Goal: Obtain resource: Download file/media

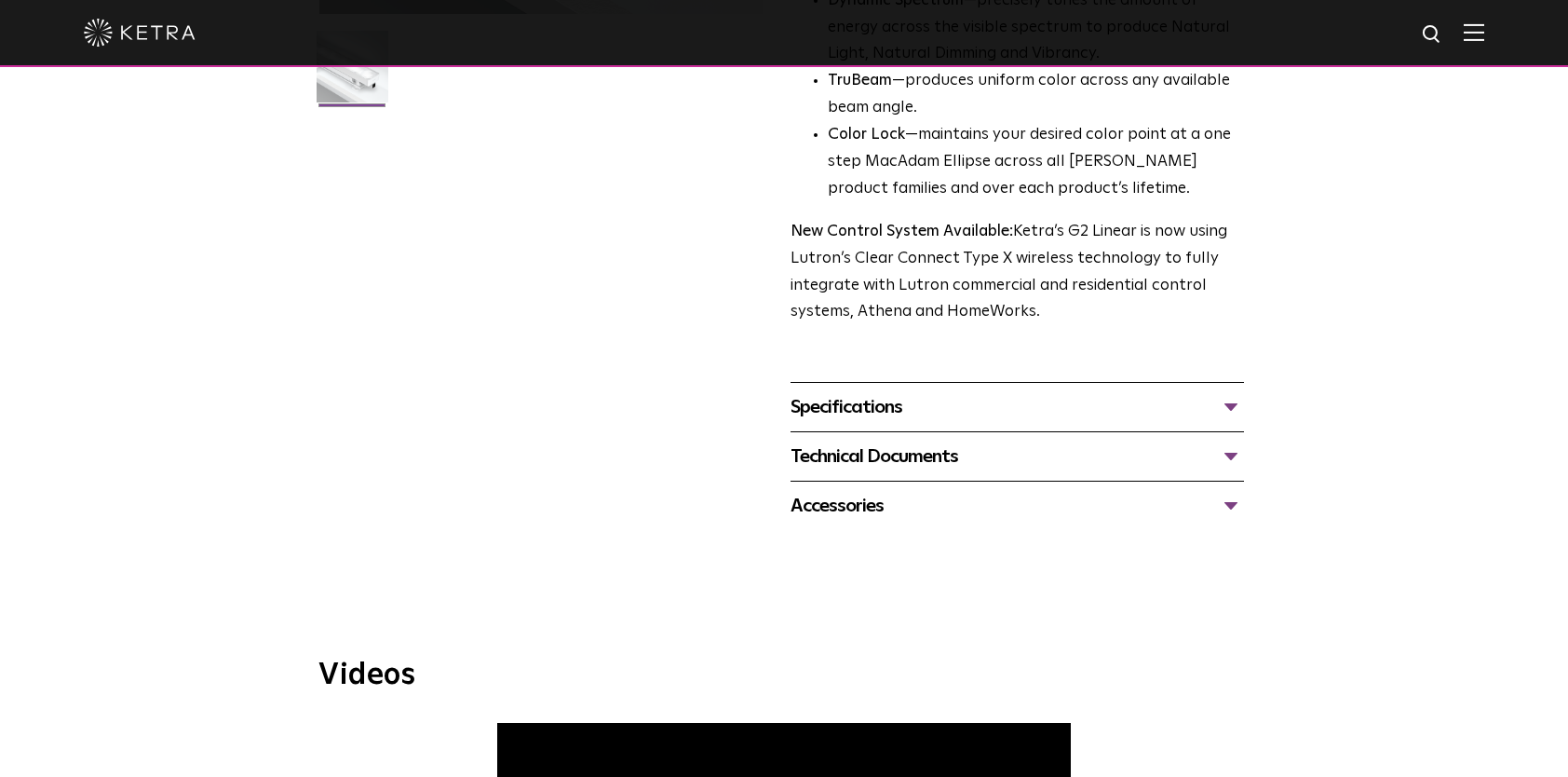
scroll to position [652, 0]
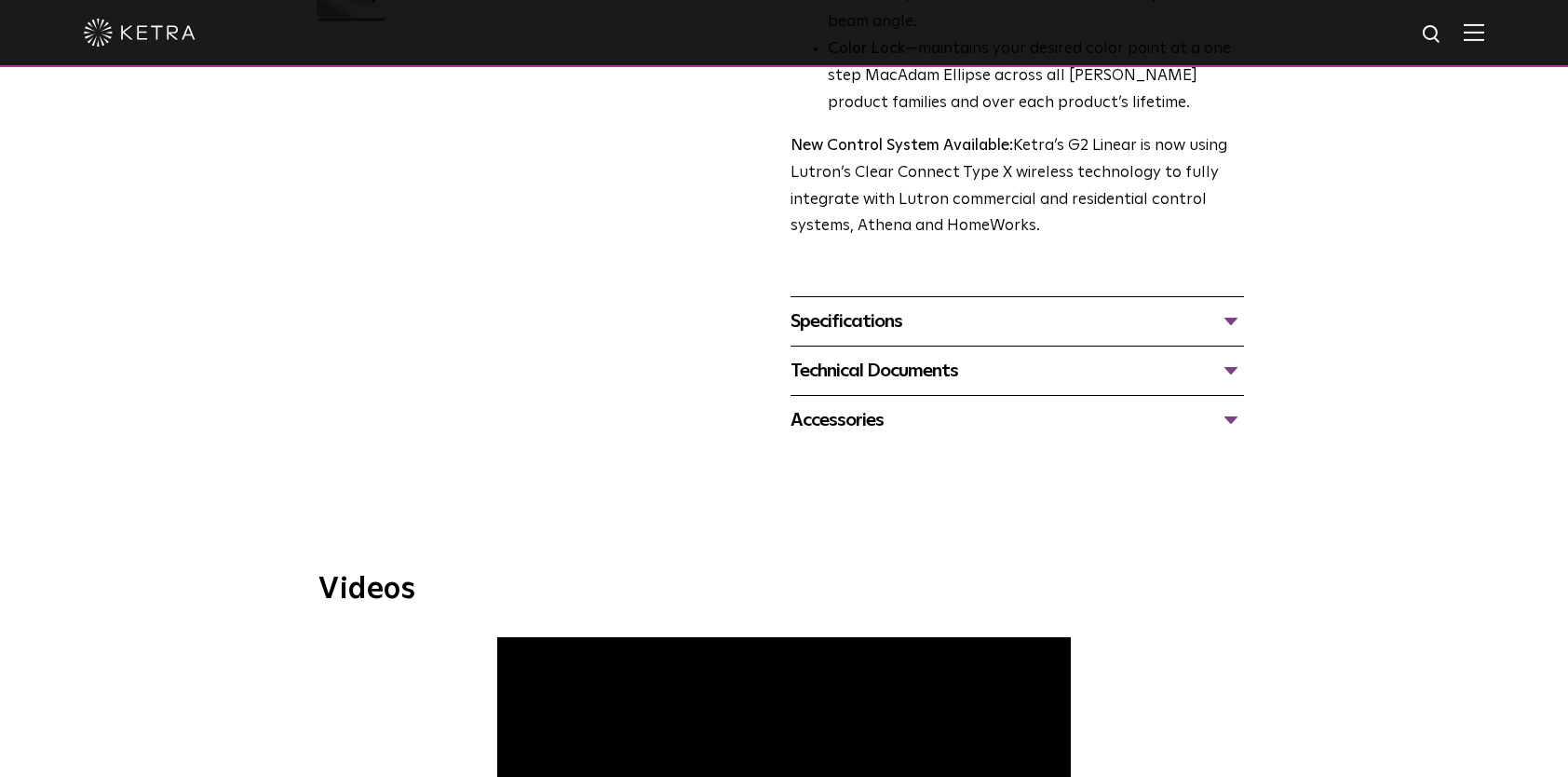
click at [953, 314] on div "Specifications" at bounding box center [1017, 321] width 454 height 29
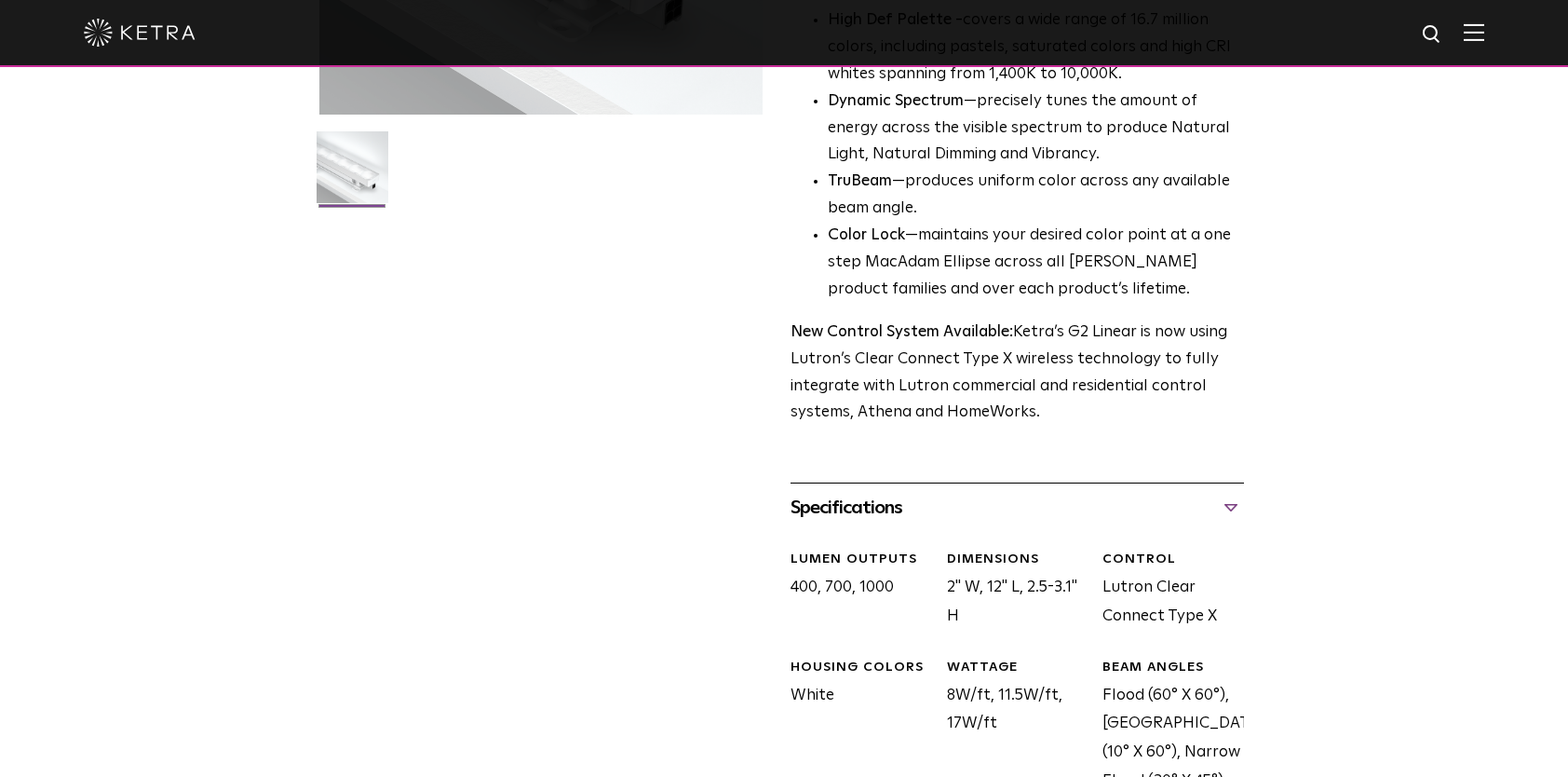
scroll to position [838, 0]
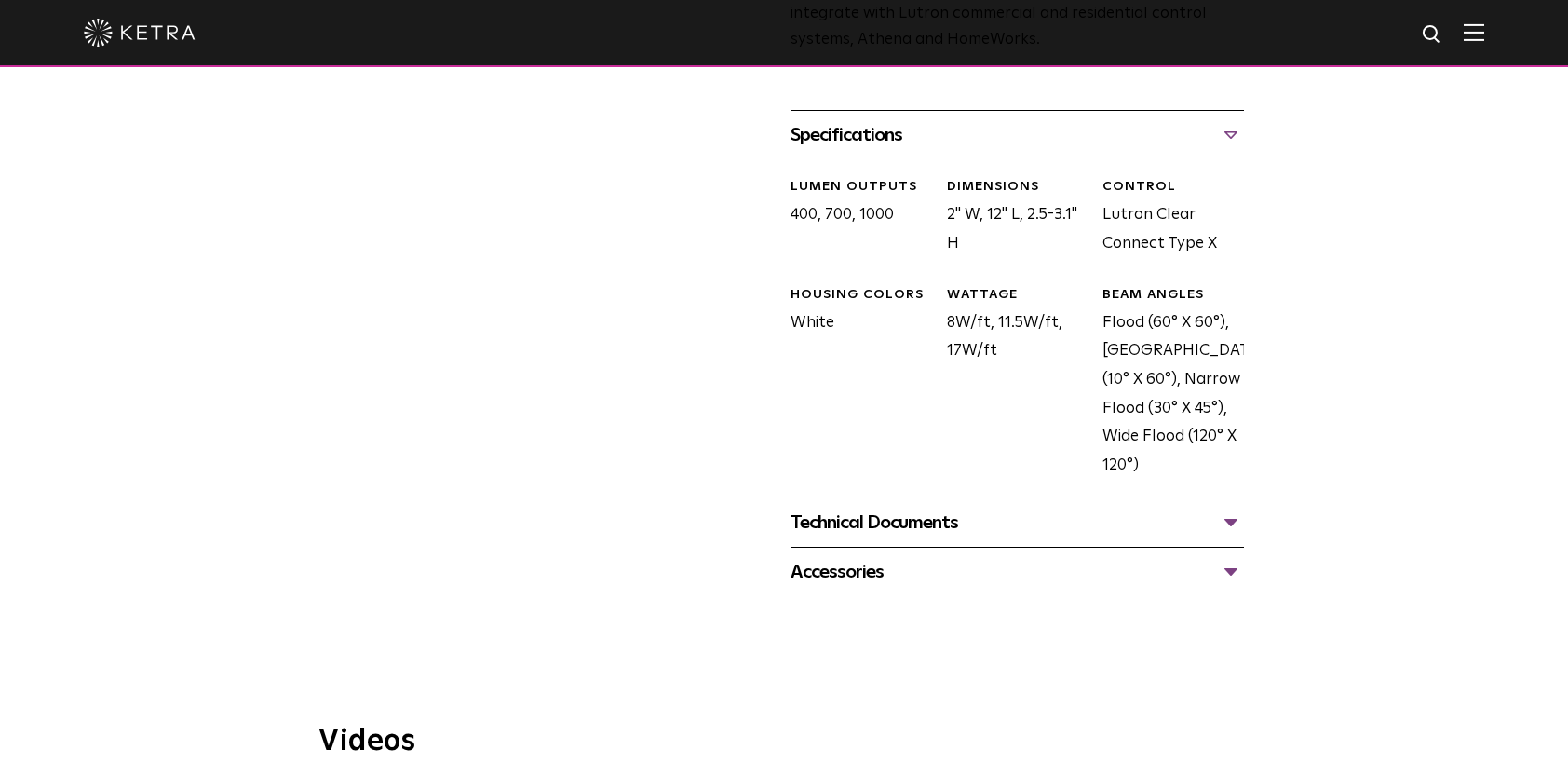
click at [1232, 138] on div "Specifications" at bounding box center [1017, 135] width 454 height 29
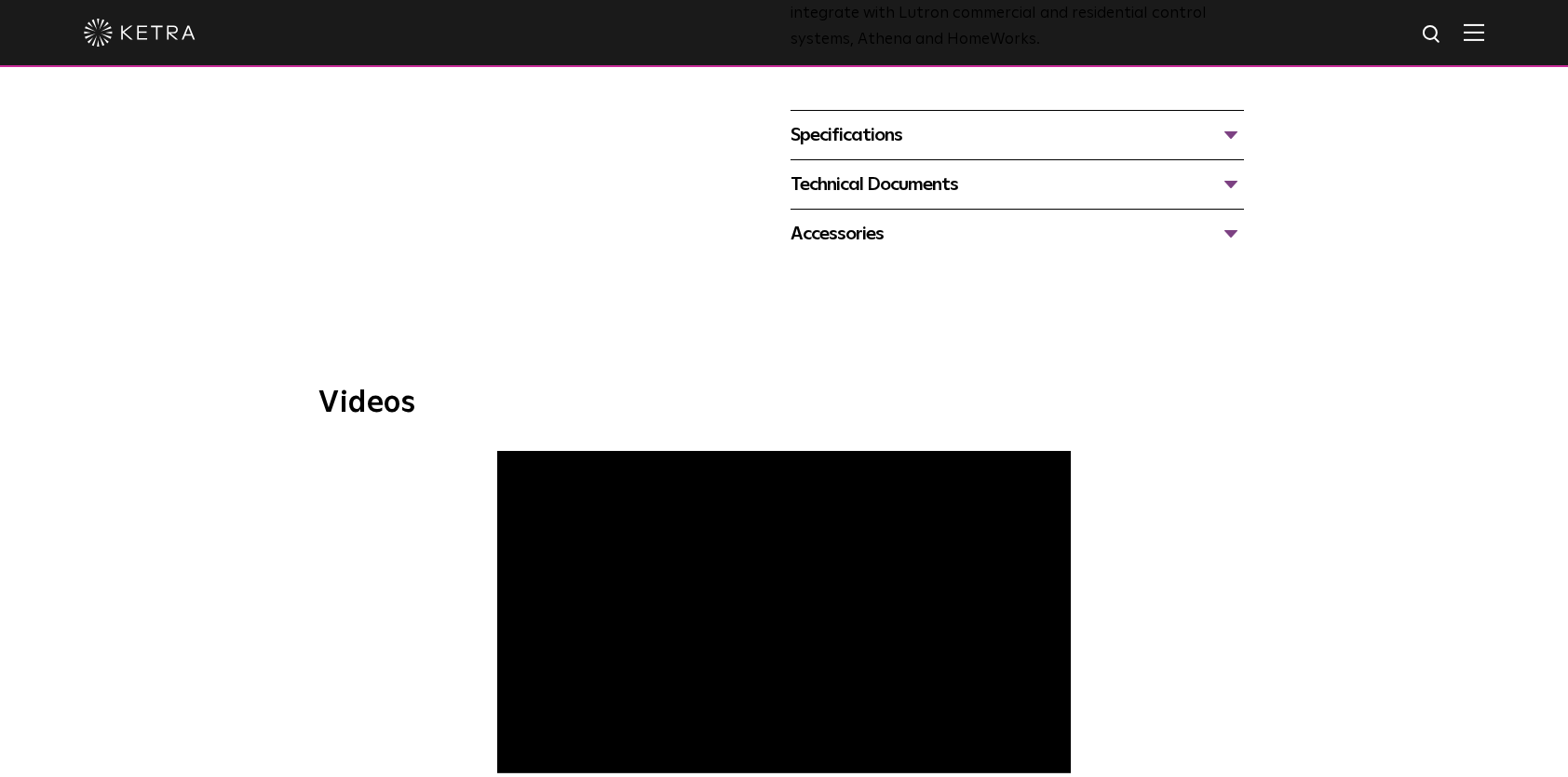
click at [933, 201] on div "Technical Documents G2 Specification Sheet G2 Installation Guide G2 Brochure G2…" at bounding box center [1017, 184] width 454 height 49
click at [935, 188] on div "Technical Documents" at bounding box center [1017, 185] width 454 height 29
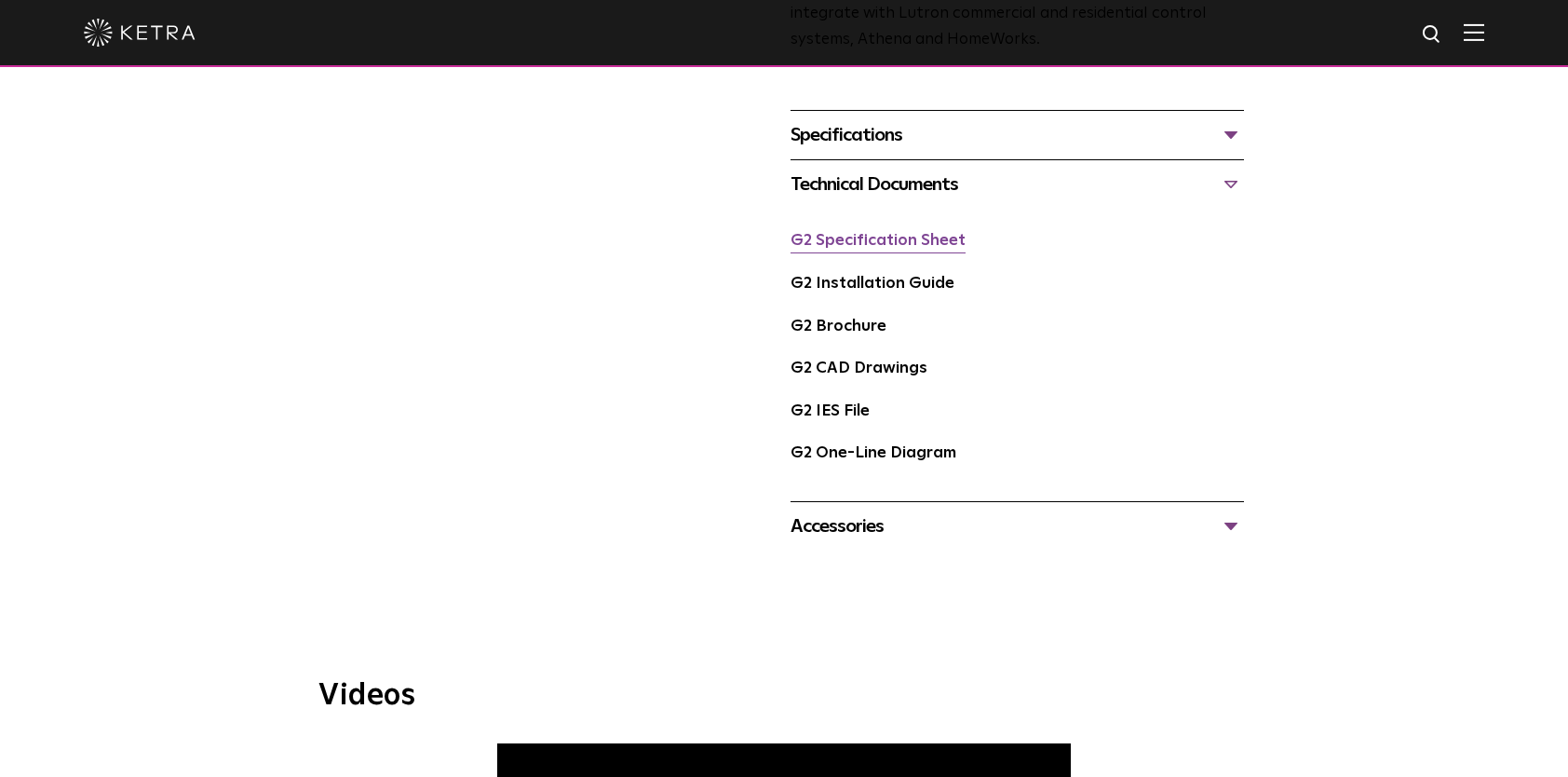
click at [901, 239] on link "G2 Specification Sheet" at bounding box center [878, 241] width 175 height 16
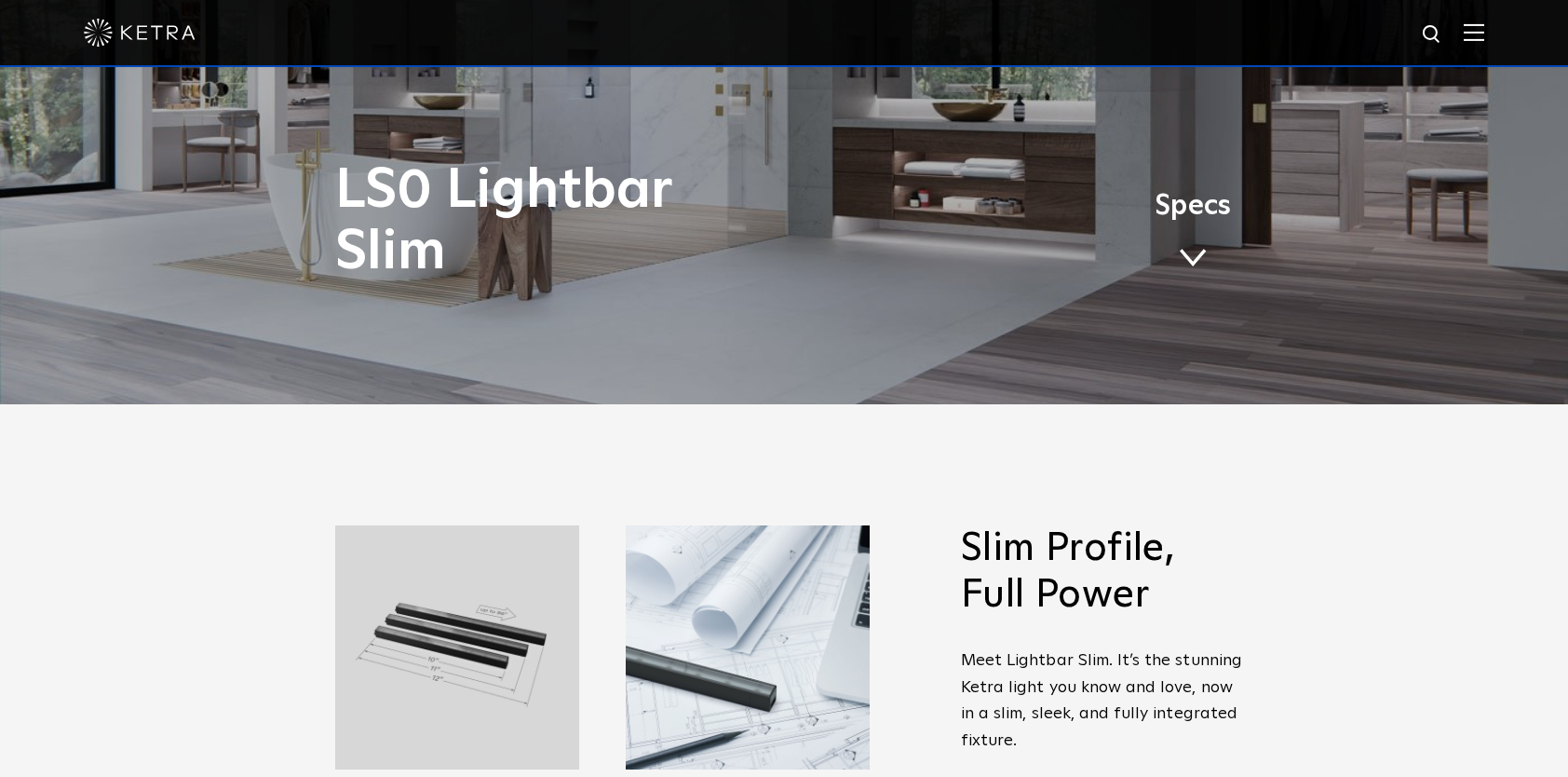
click at [1187, 260] on span at bounding box center [1192, 257] width 27 height 21
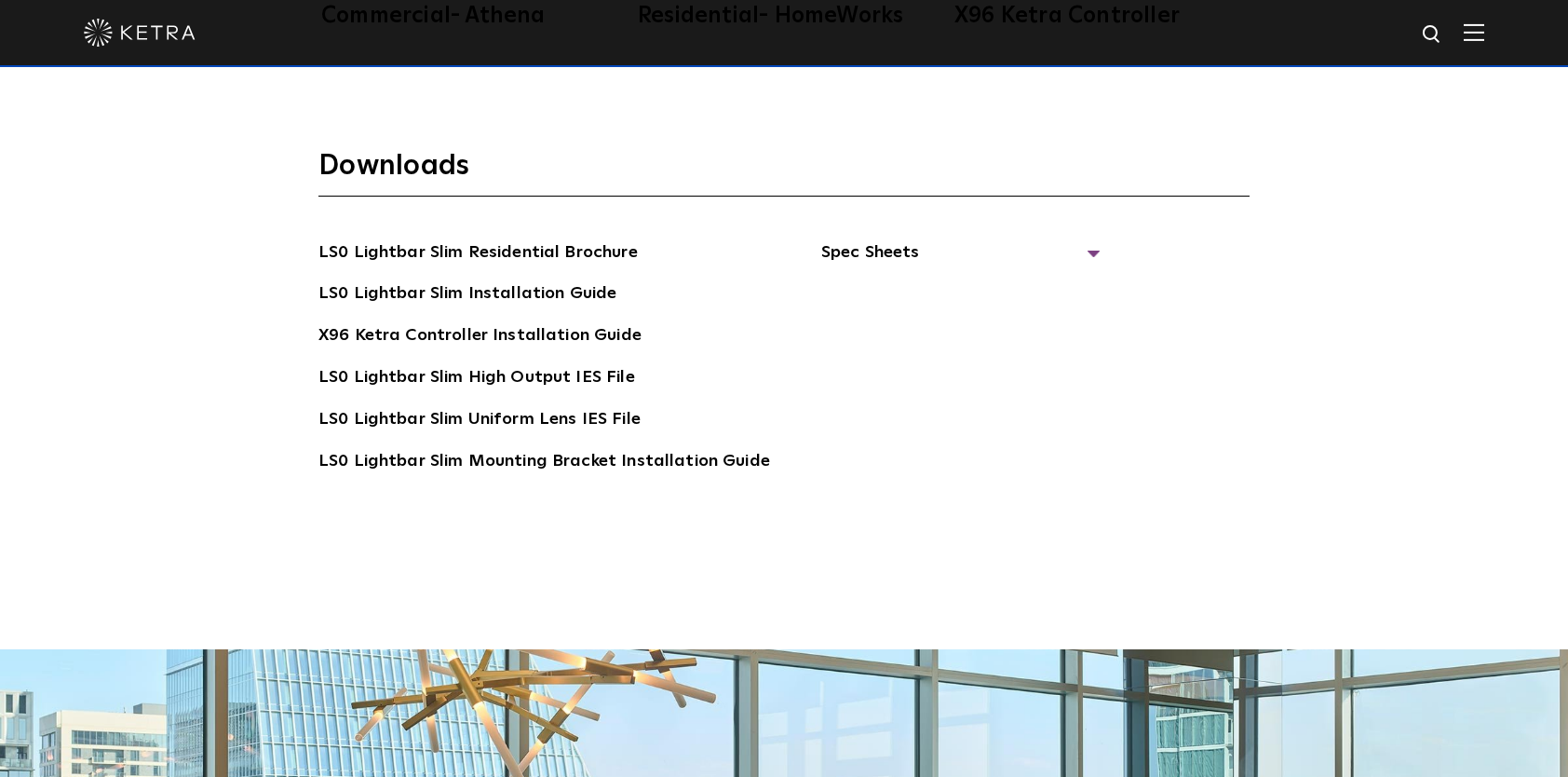
scroll to position [3648, 0]
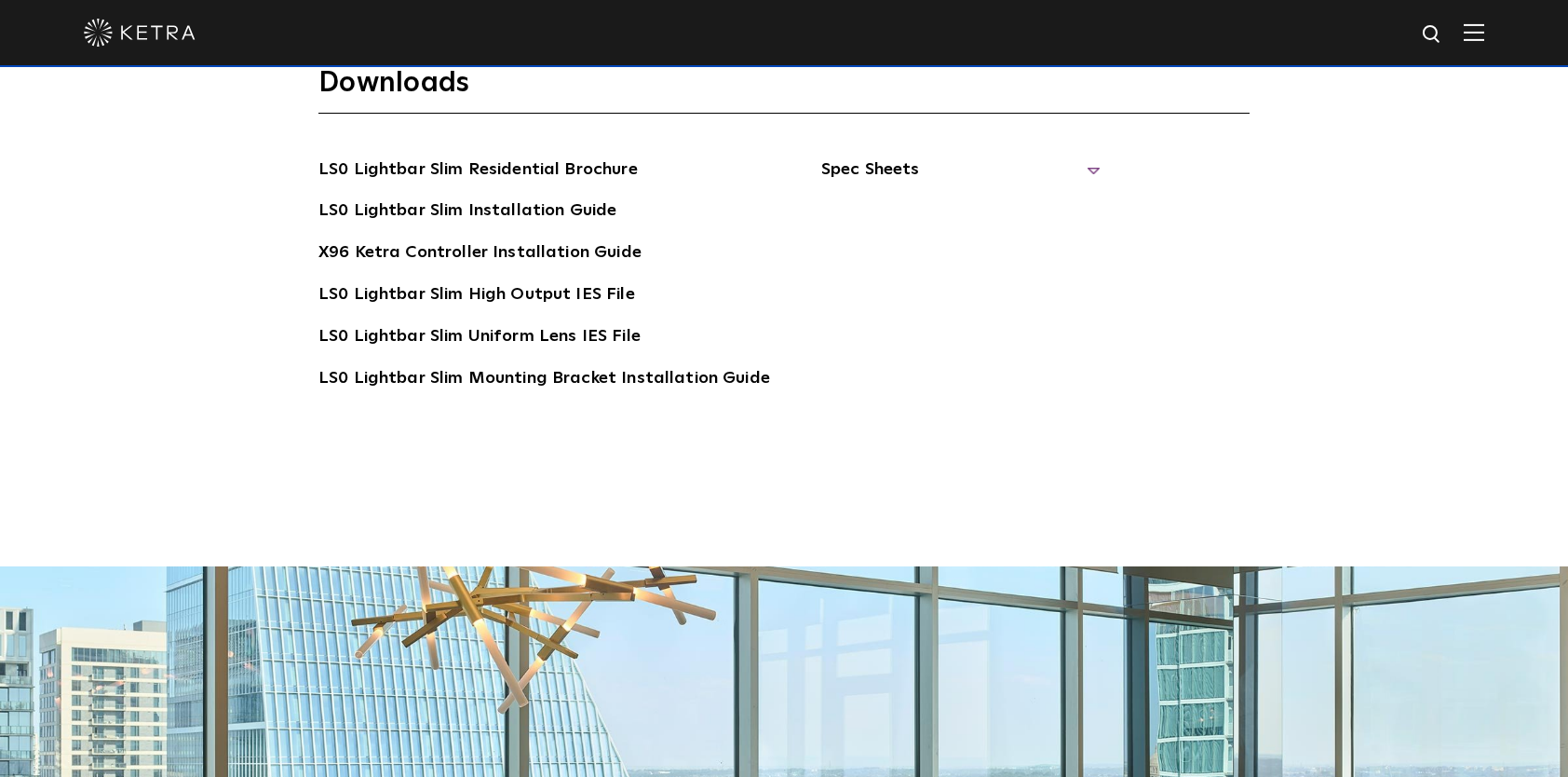
click at [906, 162] on span "Spec Sheets" at bounding box center [960, 177] width 279 height 41
click at [902, 205] on link "LS0 Lightbar Slim Spec Sheet" at bounding box center [964, 211] width 240 height 29
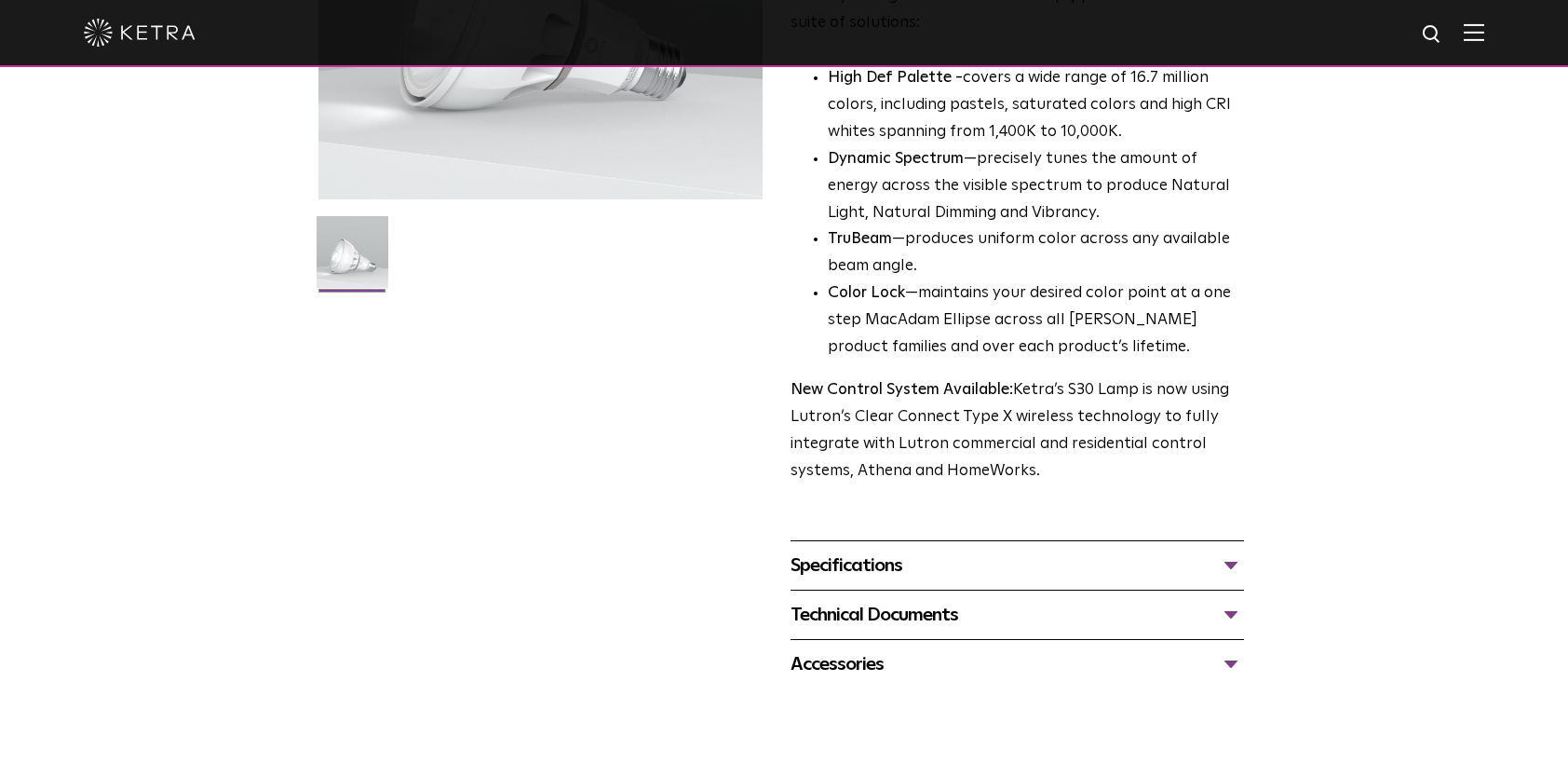
scroll to position [466, 0]
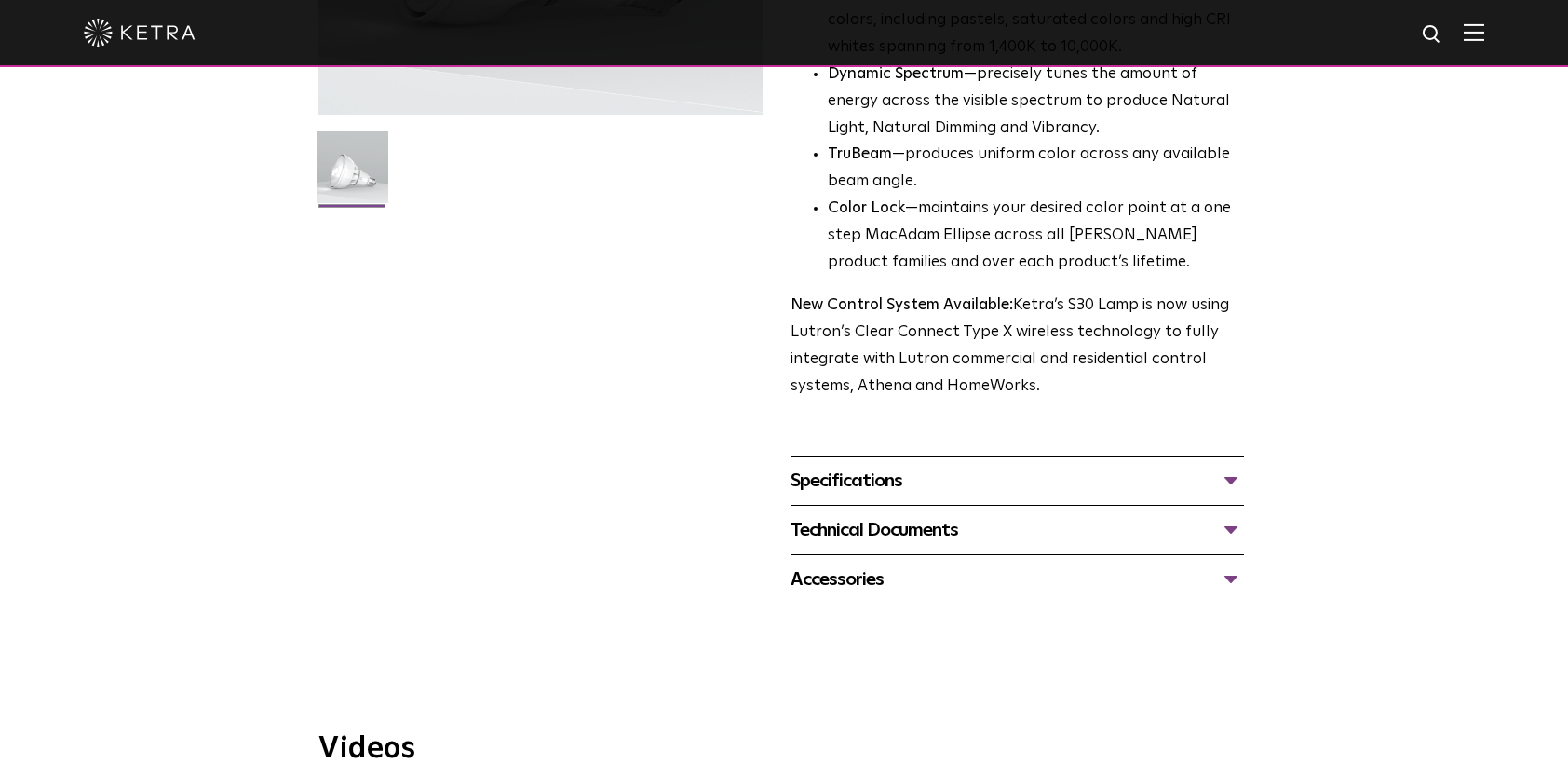
click at [945, 485] on div "Specifications" at bounding box center [1017, 480] width 454 height 29
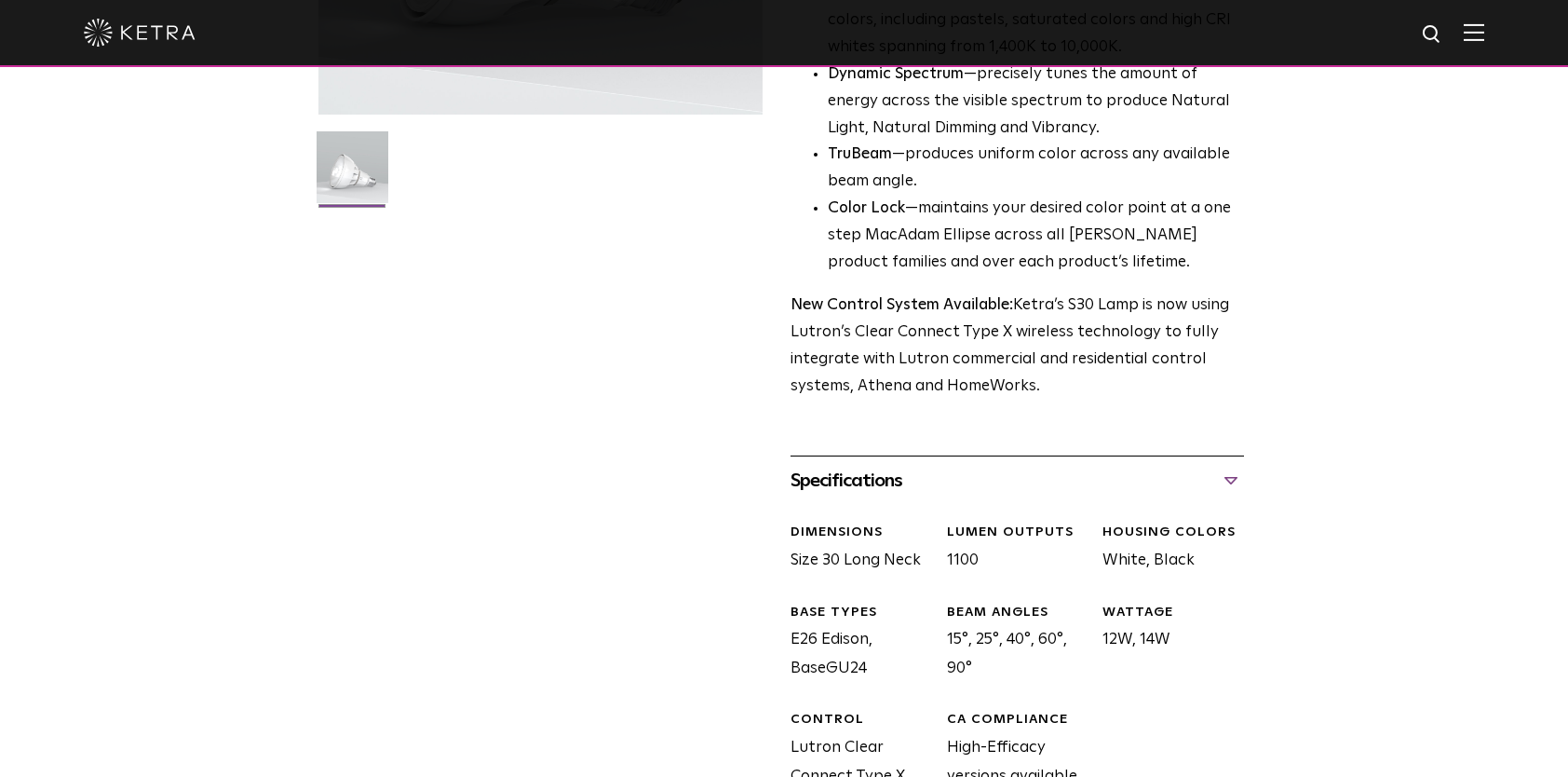
click at [1043, 485] on div "Specifications" at bounding box center [1017, 480] width 454 height 29
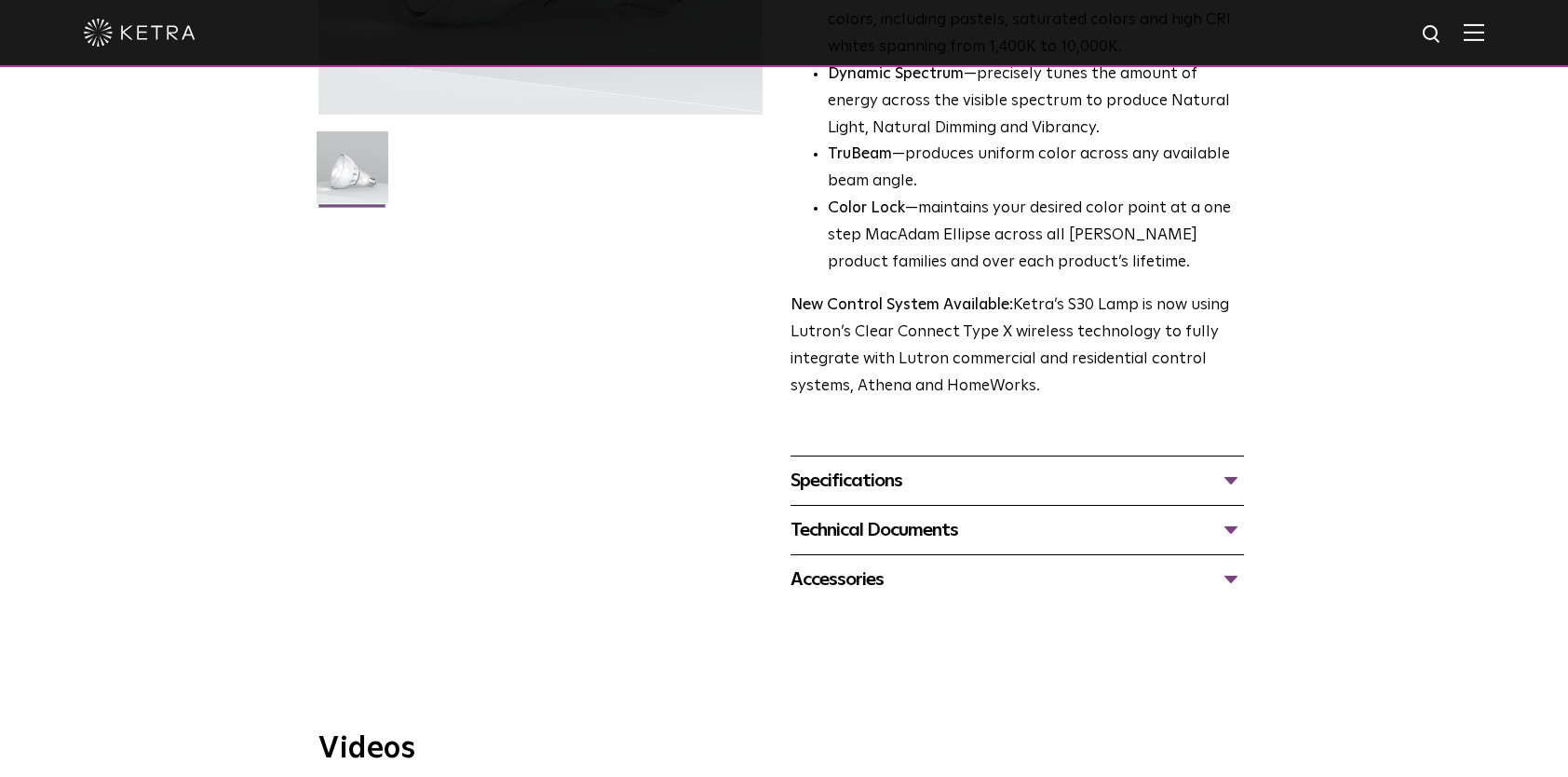
click at [996, 530] on div "Technical Documents" at bounding box center [1017, 529] width 454 height 29
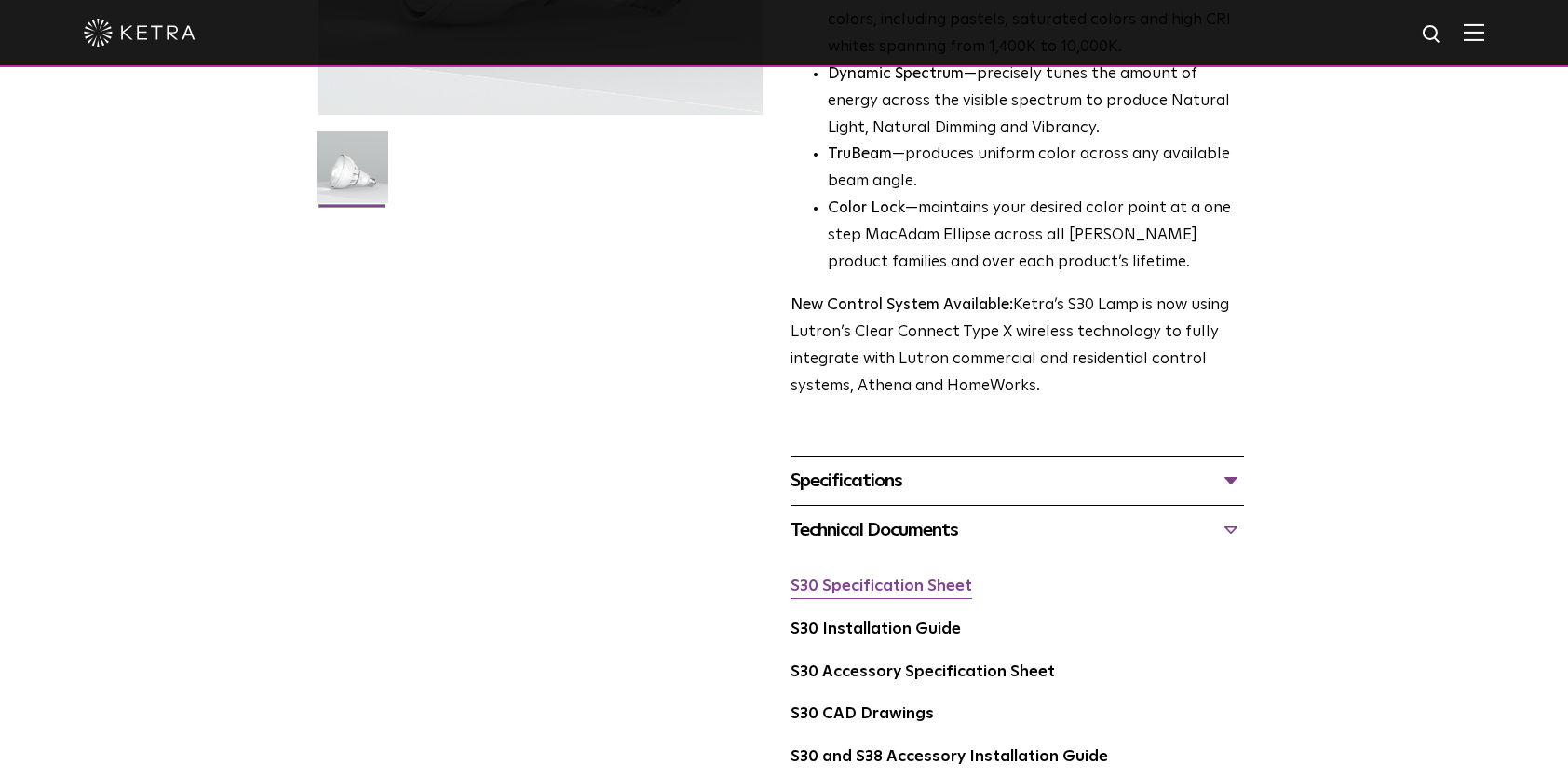
click at [934, 592] on link "S30 Specification Sheet" at bounding box center [881, 586] width 182 height 16
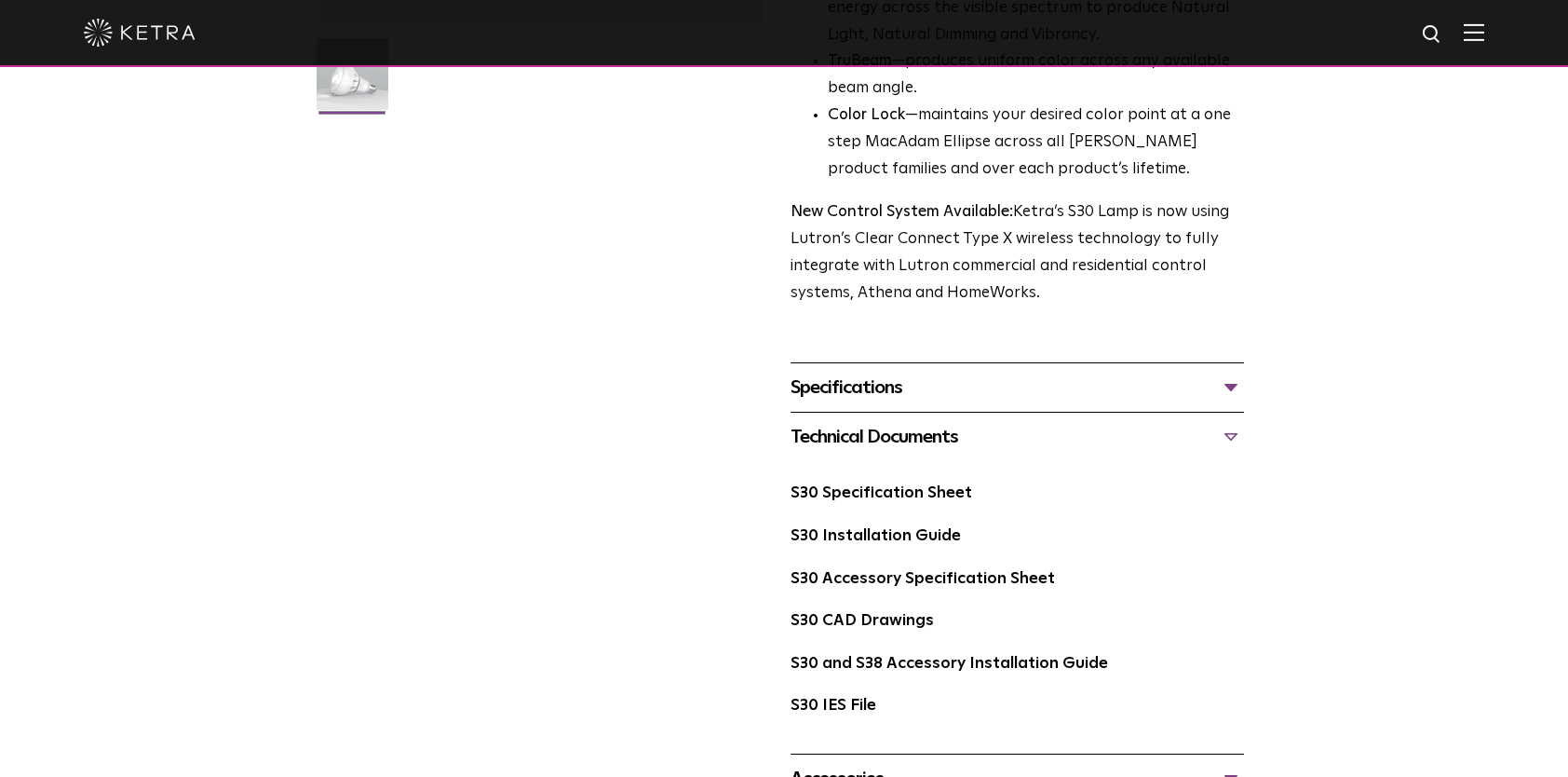
scroll to position [652, 0]
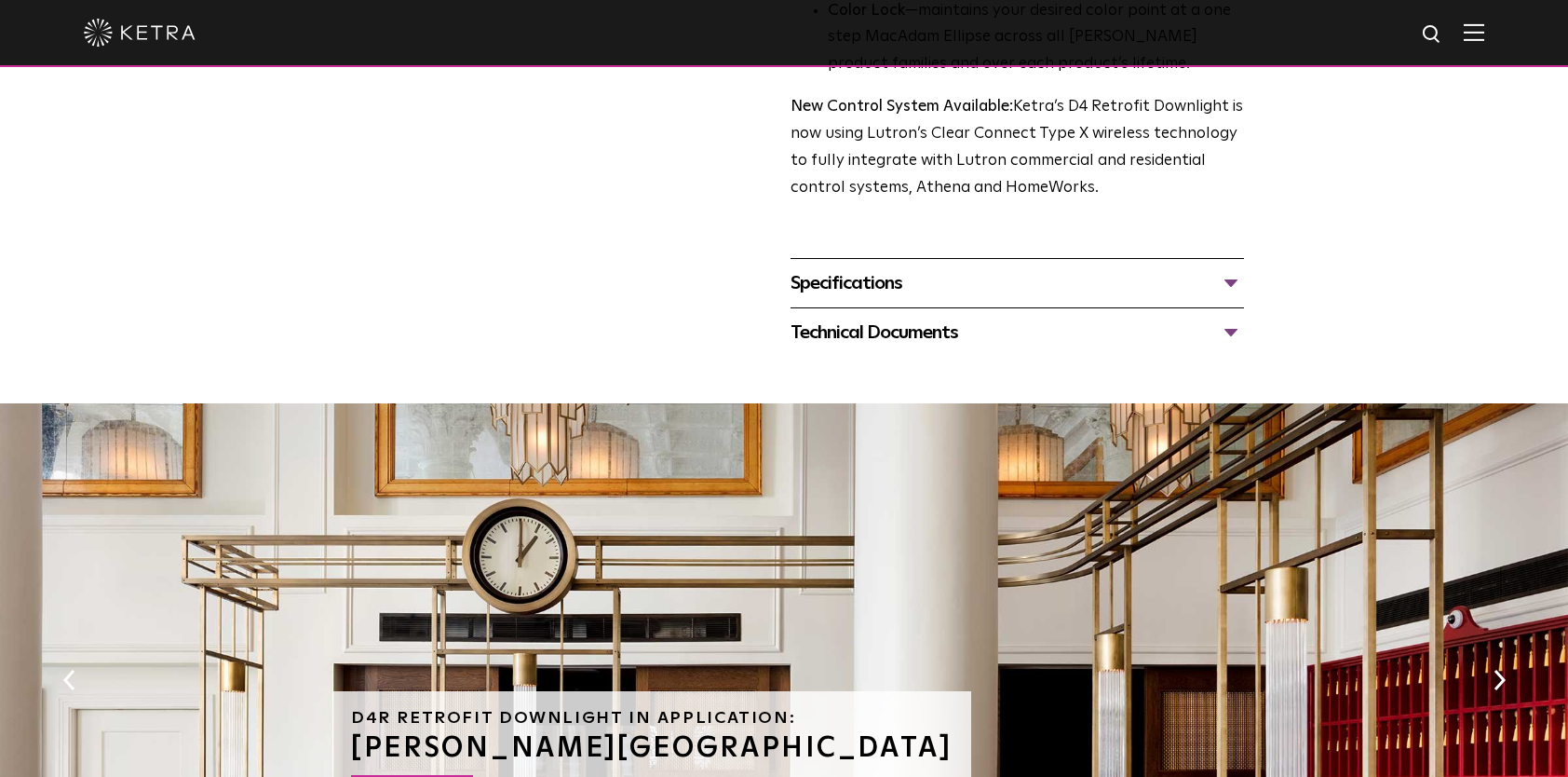
scroll to position [559, 0]
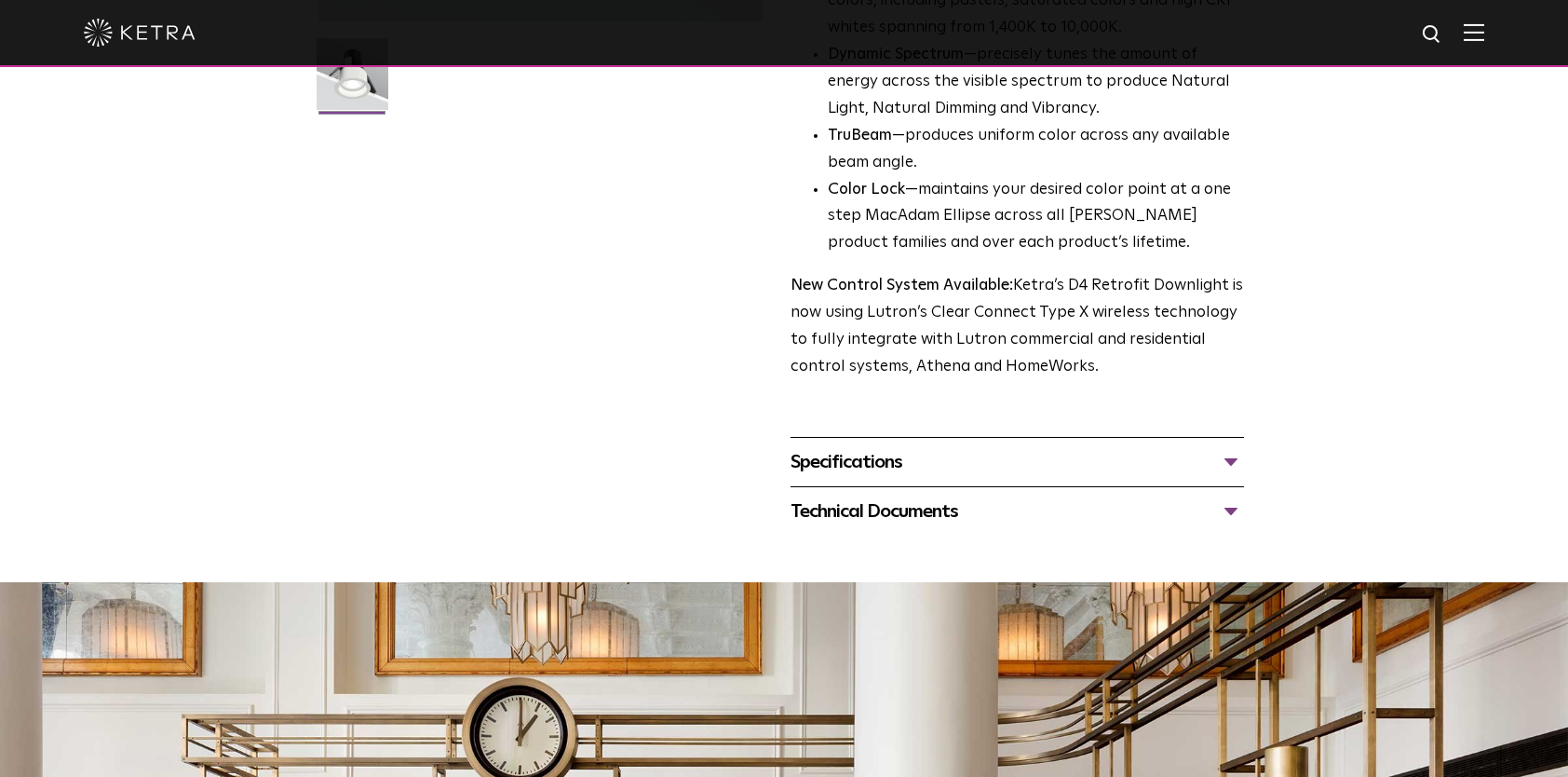
click at [984, 501] on div "Technical Documents" at bounding box center [1017, 511] width 454 height 29
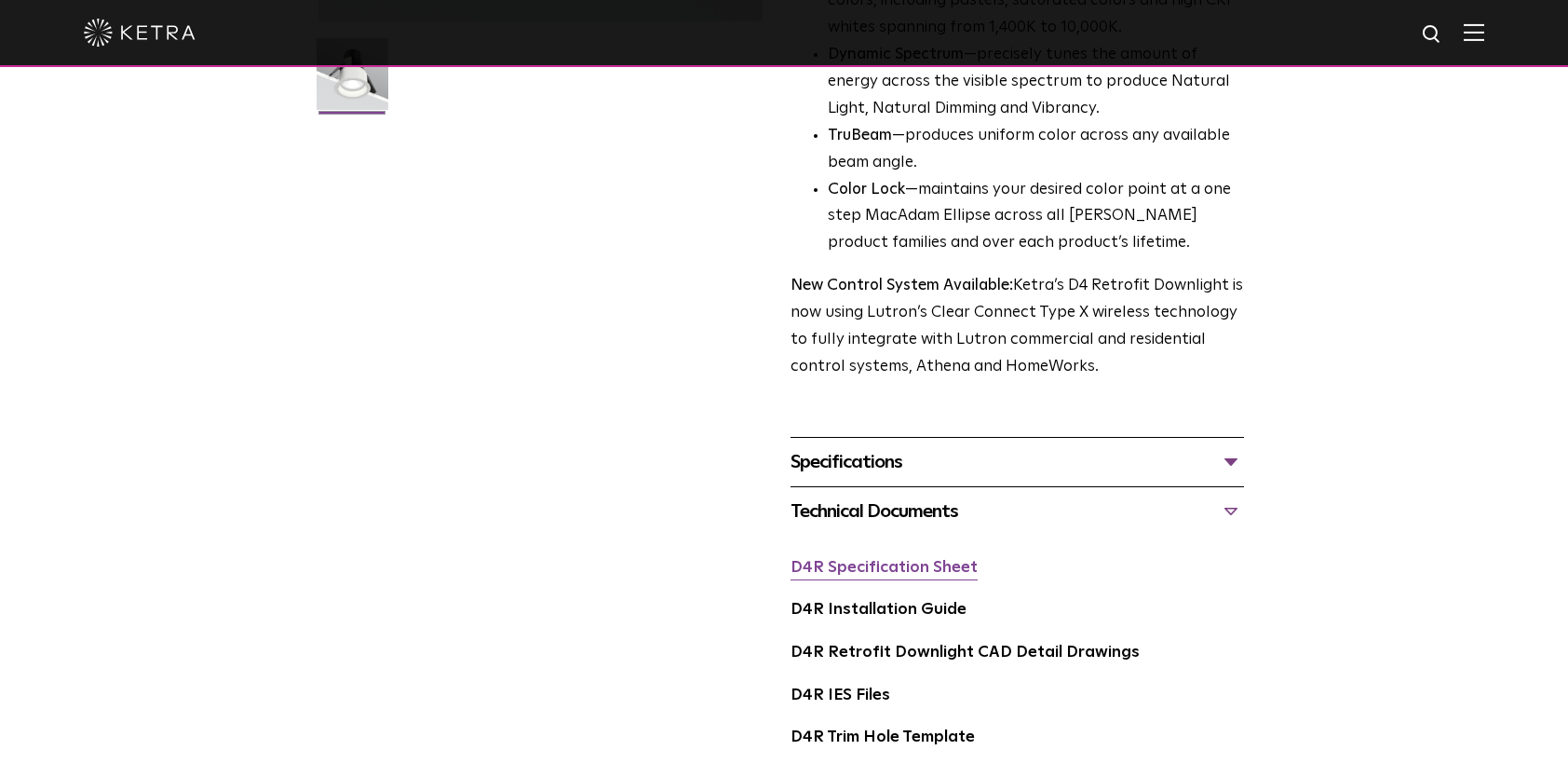
click at [916, 568] on link "D4R Specification Sheet" at bounding box center [884, 568] width 188 height 16
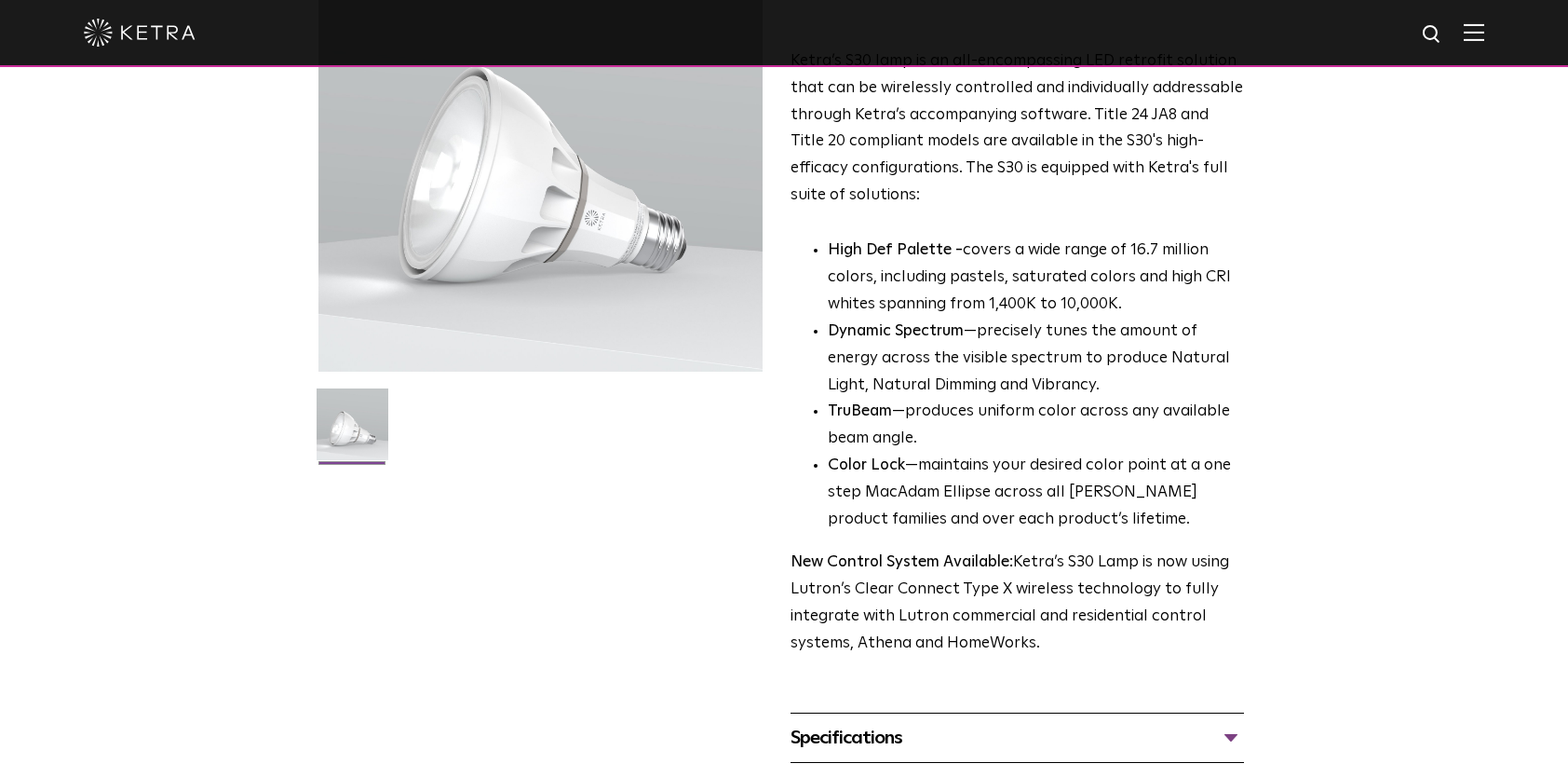
scroll to position [466, 0]
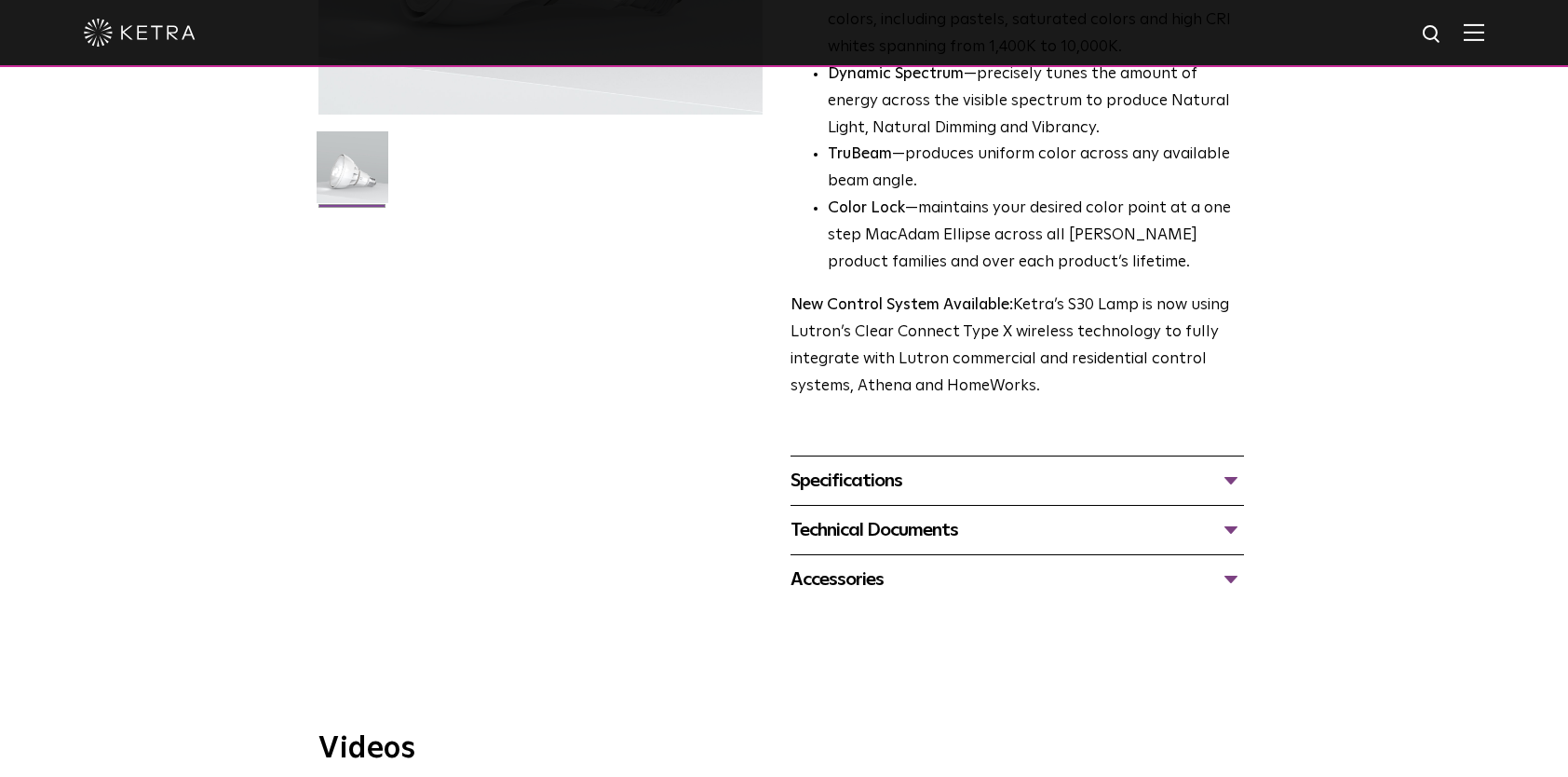
click at [937, 537] on div "Technical Documents" at bounding box center [1017, 529] width 454 height 29
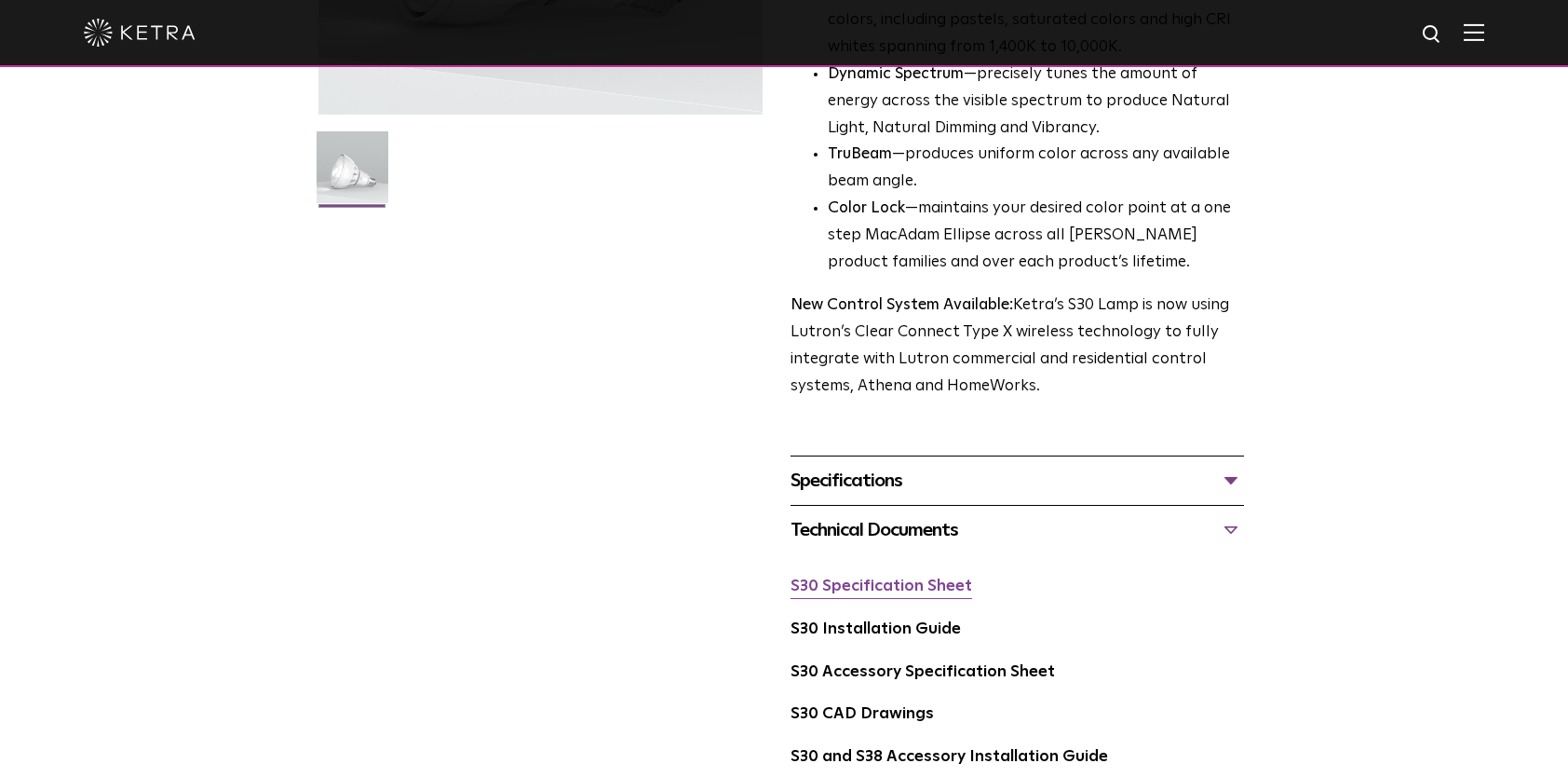
click at [900, 594] on link "S30 Specification Sheet" at bounding box center [881, 586] width 182 height 16
